Goal: Task Accomplishment & Management: Use online tool/utility

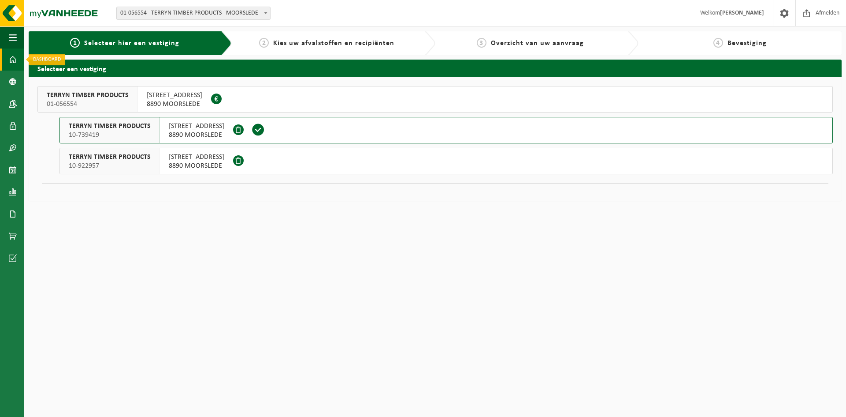
click at [10, 56] on span at bounding box center [13, 59] width 8 height 22
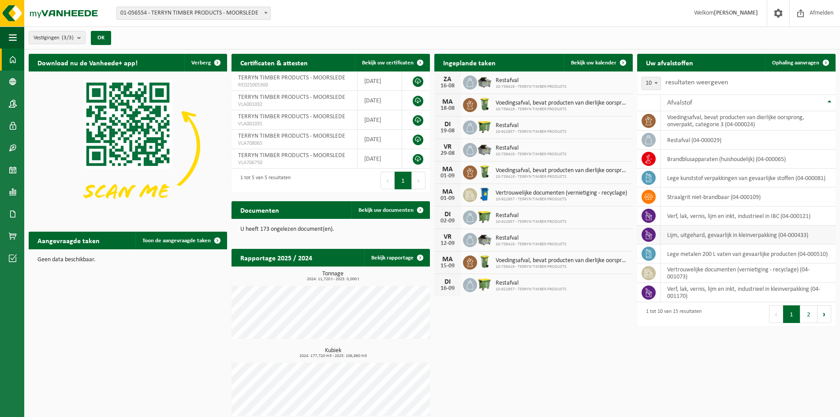
click at [730, 237] on td "lijm, uitgehard, gevaarlijk in kleinverpakking (04-000433)" at bounding box center [747, 234] width 175 height 19
click at [647, 232] on icon at bounding box center [648, 234] width 6 height 9
click at [723, 235] on td "lijm, uitgehard, gevaarlijk in kleinverpakking (04-000433)" at bounding box center [747, 234] width 175 height 19
click at [812, 59] on link "Ophaling aanvragen" at bounding box center [800, 63] width 70 height 18
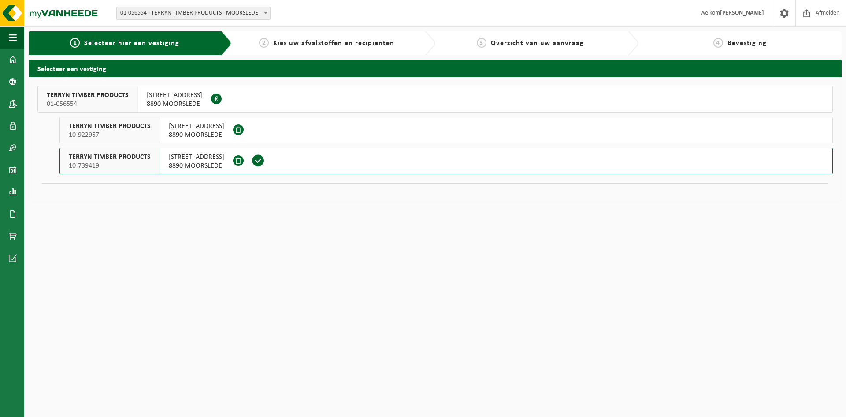
click at [118, 156] on span "TERRYN TIMBER PRODUCTS" at bounding box center [110, 157] width 82 height 9
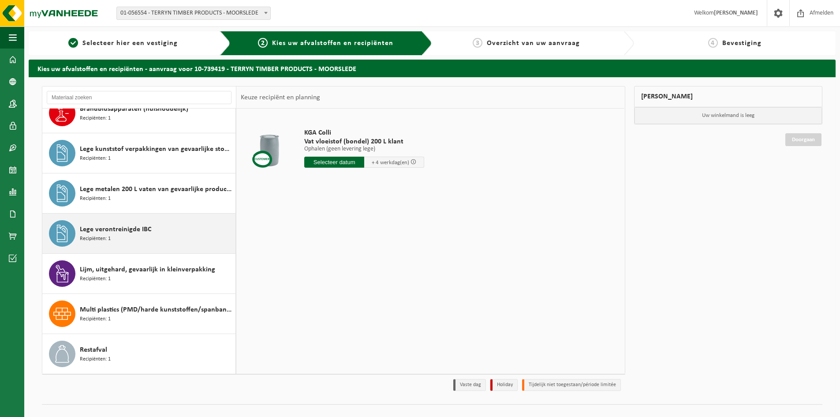
scroll to position [88, 0]
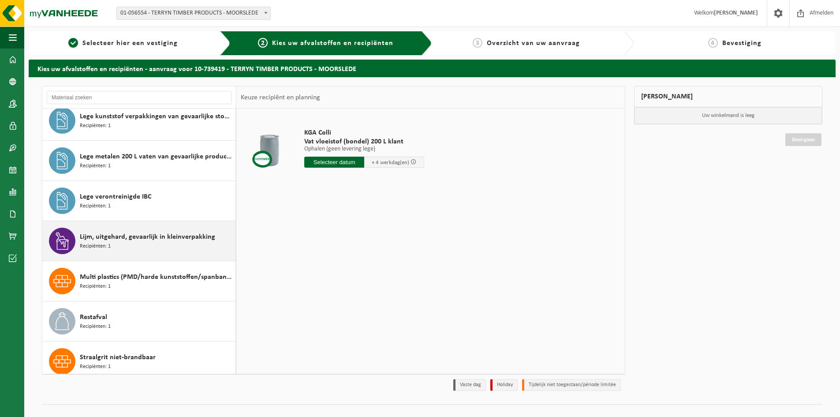
click at [108, 242] on span "Recipiënten: 1" at bounding box center [95, 246] width 31 height 8
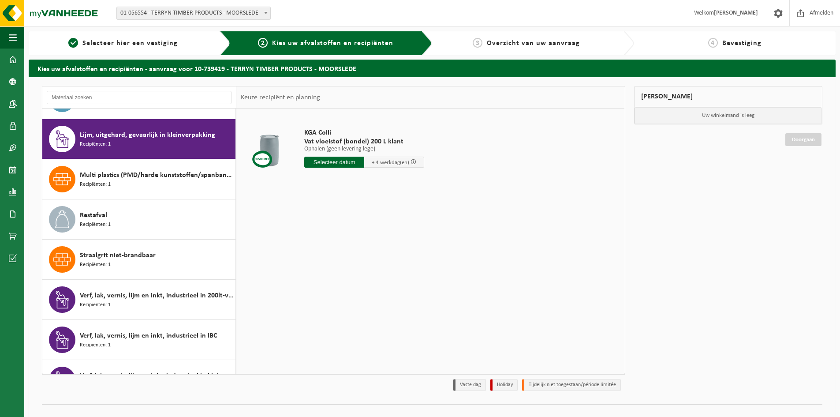
scroll to position [201, 0]
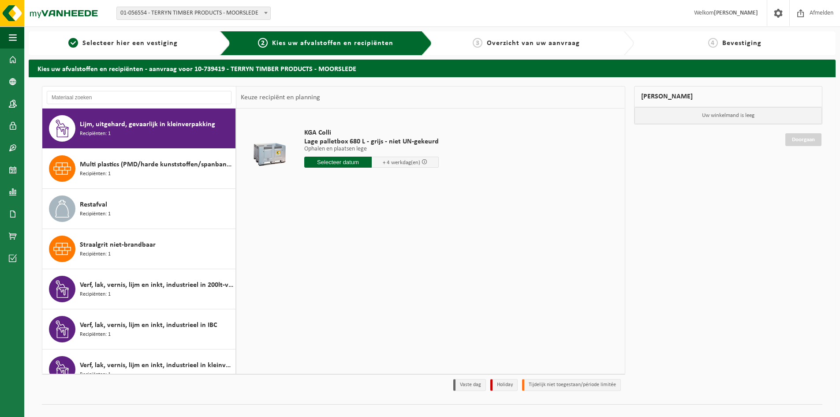
click at [277, 154] on div at bounding box center [269, 150] width 52 height 35
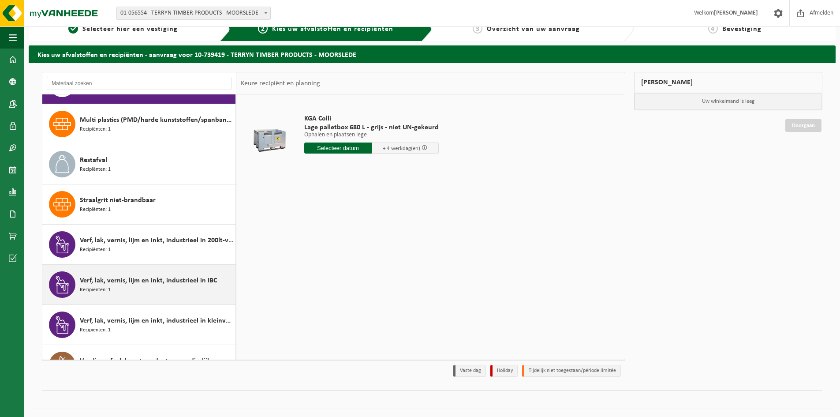
scroll to position [256, 0]
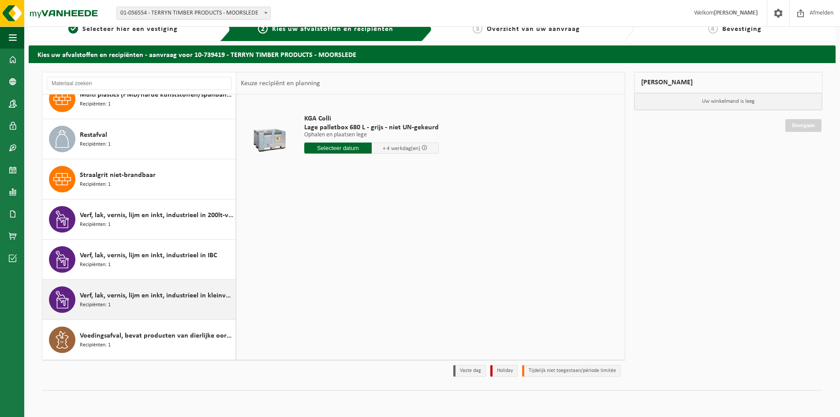
click at [107, 304] on span "Recipiënten: 1" at bounding box center [95, 305] width 31 height 8
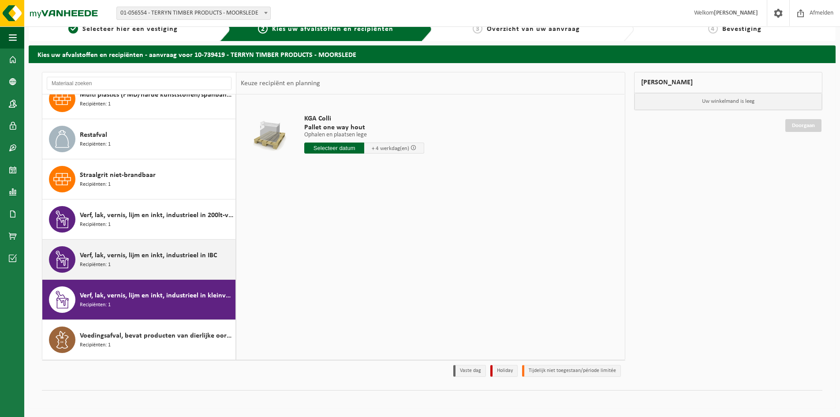
click at [92, 254] on span "Verf, lak, vernis, lijm en inkt, industrieel in IBC" at bounding box center [148, 255] width 137 height 11
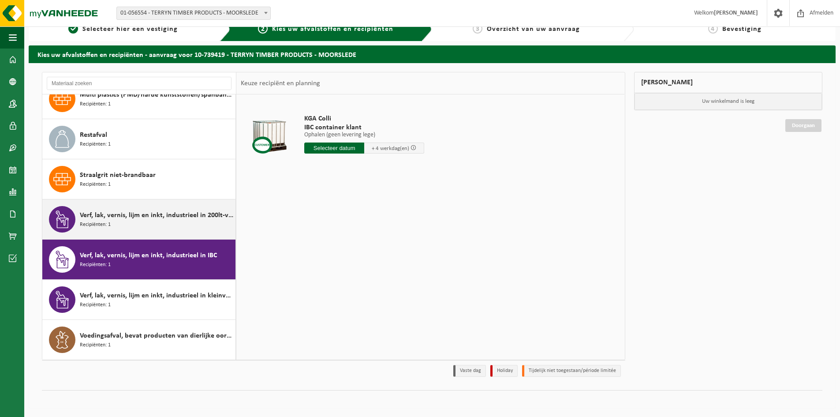
click at [93, 219] on span "Verf, lak, vernis, lijm en inkt, industrieel in 200lt-vat" at bounding box center [156, 215] width 153 height 11
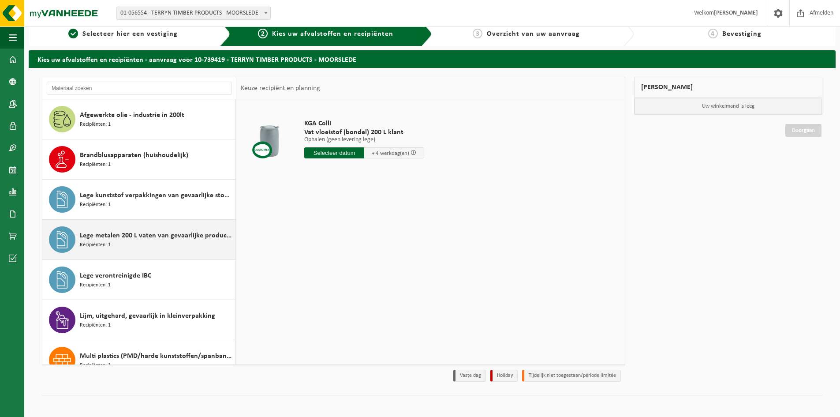
scroll to position [14, 0]
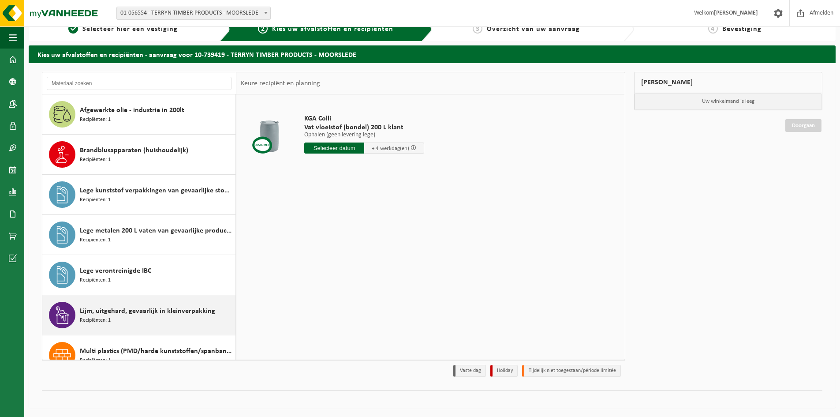
click at [92, 312] on span "Lijm, uitgehard, gevaarlijk in kleinverpakking" at bounding box center [147, 310] width 135 height 11
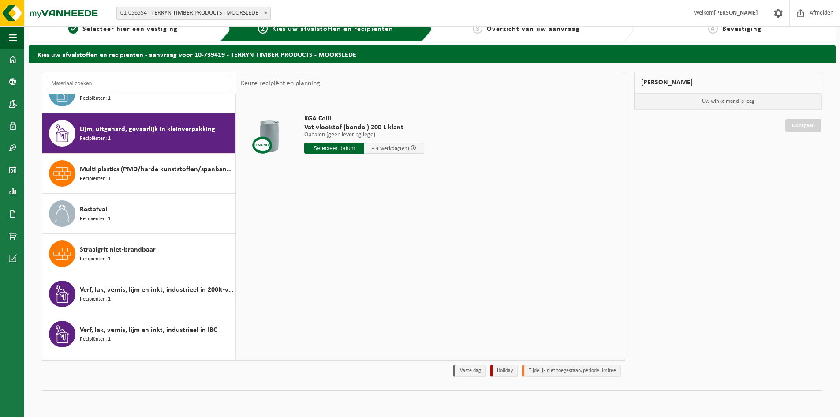
scroll to position [201, 0]
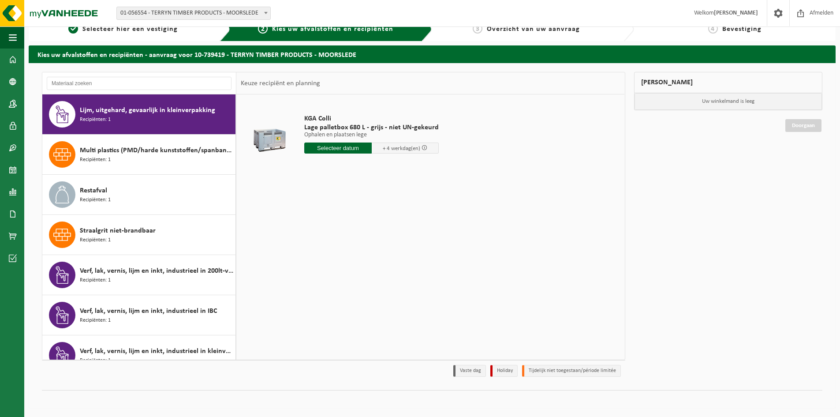
click at [354, 145] on input "text" at bounding box center [337, 147] width 67 height 11
click at [316, 243] on div "18" at bounding box center [312, 240] width 15 height 14
type input "Van 2025-08-18"
